Goal: Go to known website: Go to known website

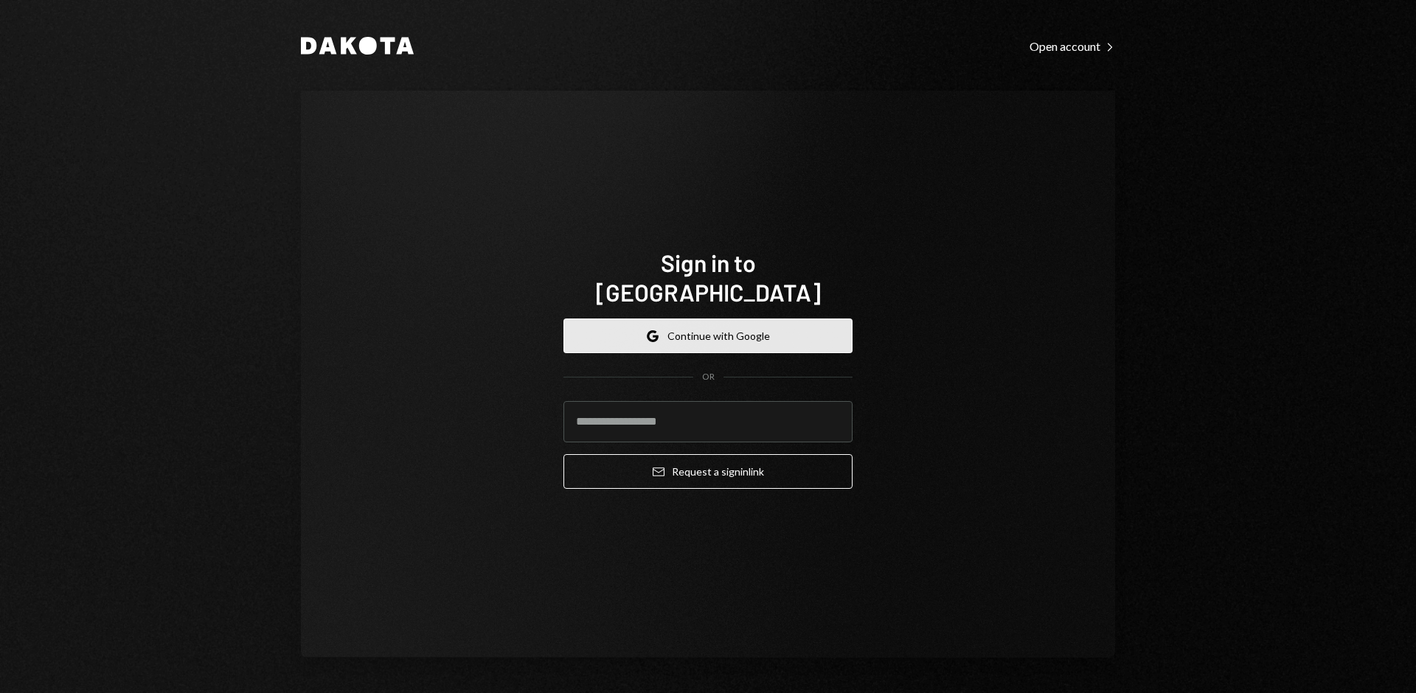
click at [714, 320] on button "Google Continue with Google" at bounding box center [707, 335] width 289 height 35
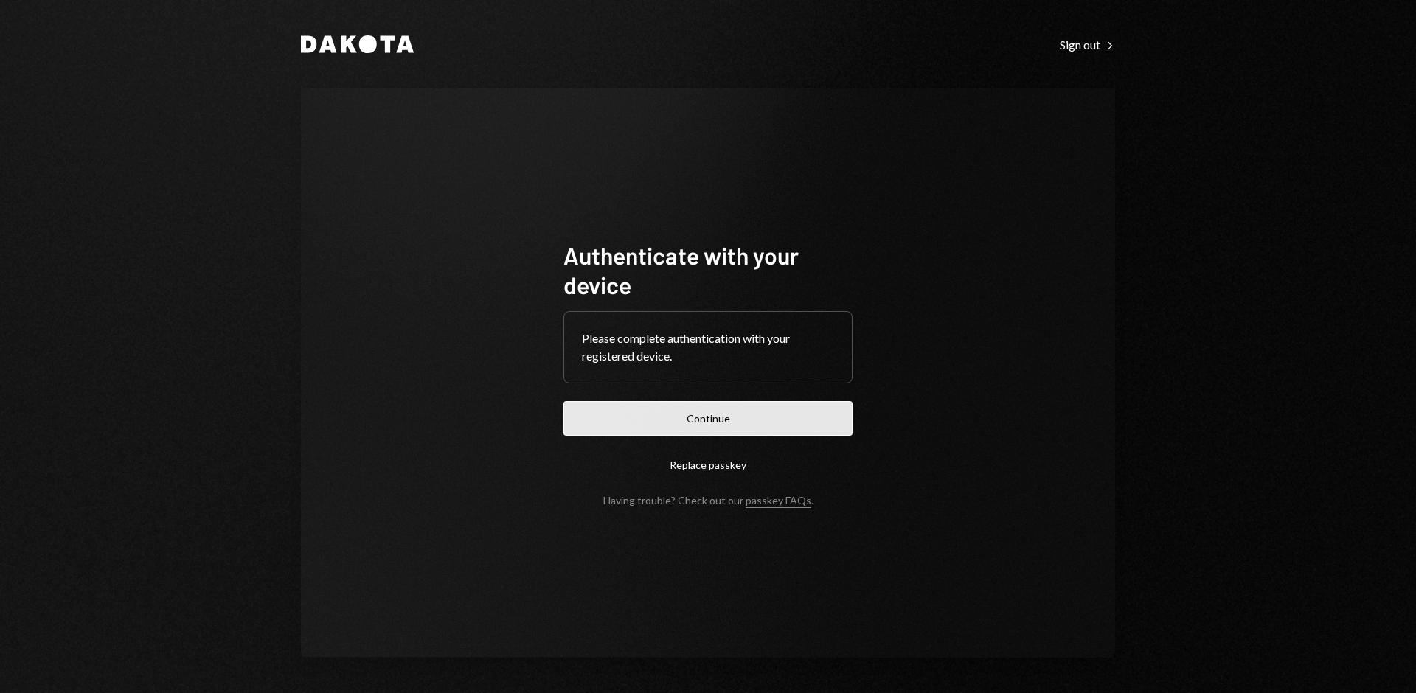
click at [757, 430] on button "Continue" at bounding box center [707, 418] width 289 height 35
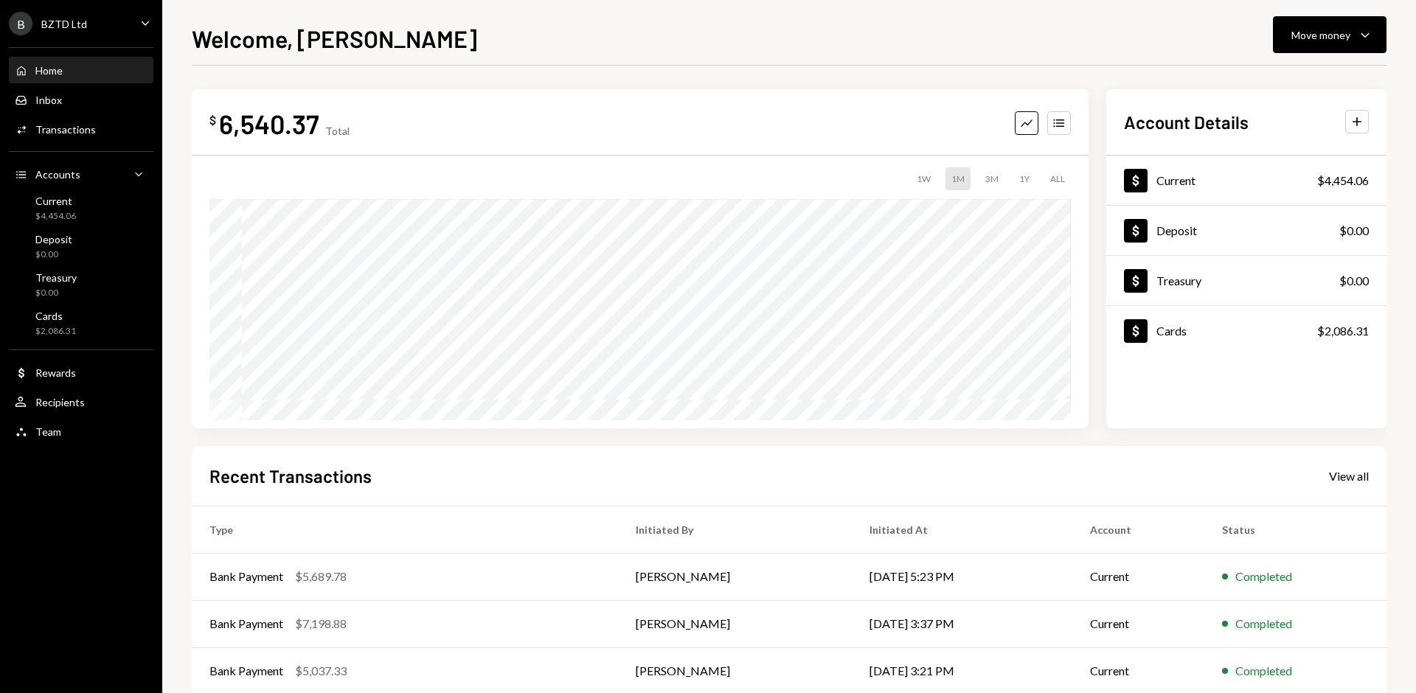
click at [144, 22] on icon "Caret Down" at bounding box center [145, 23] width 16 height 16
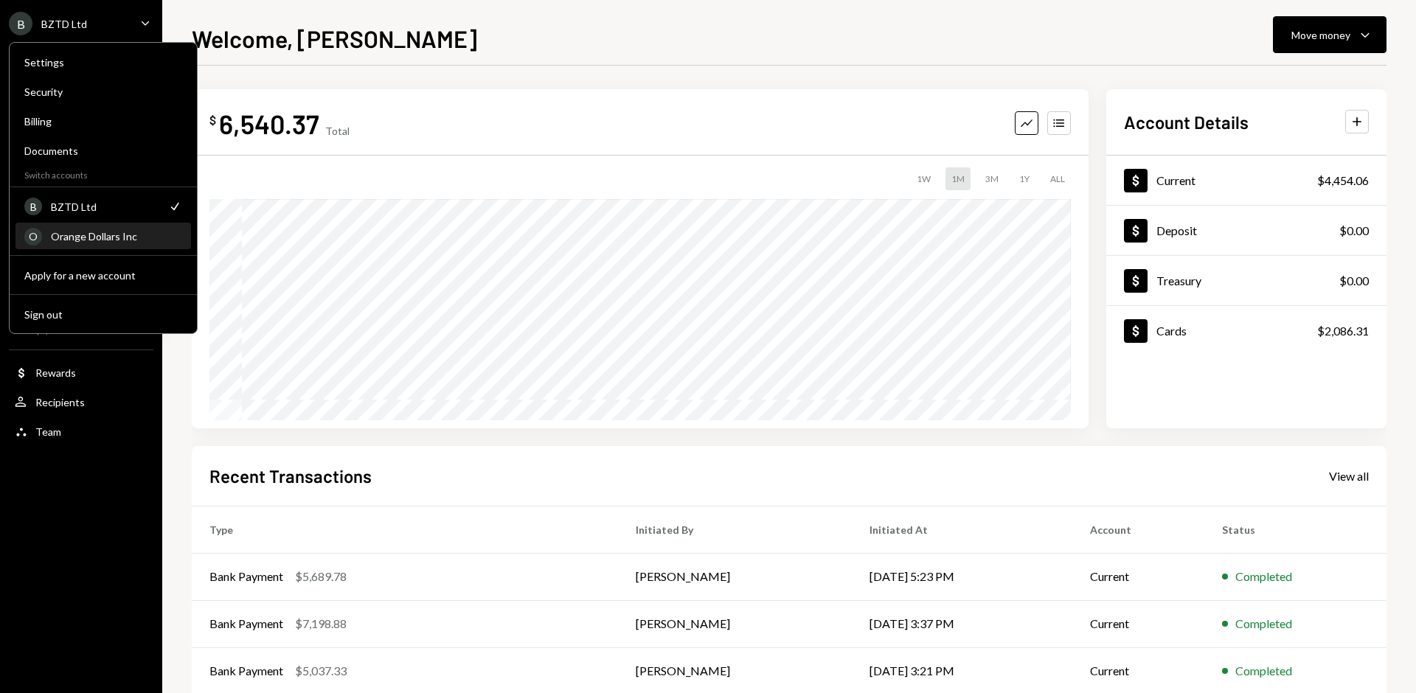
click at [80, 244] on div "O Orange Dollars Inc" at bounding box center [103, 236] width 158 height 25
